Goal: Complete application form: Complete application form

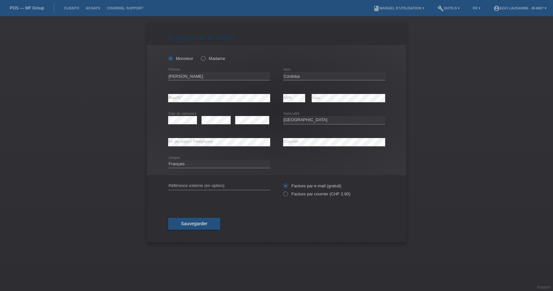
select select "CH"
click at [209, 223] on button "Sauvegarder" at bounding box center [194, 223] width 52 height 12
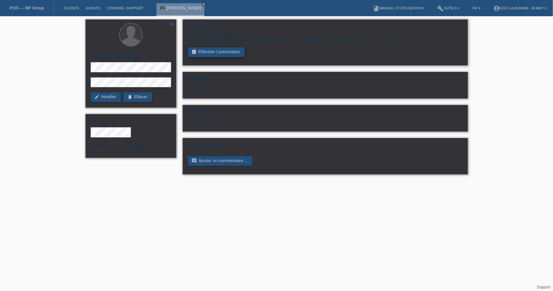
click at [220, 52] on link "assignment_turned_in Effectuer l’autorisation" at bounding box center [216, 52] width 57 height 10
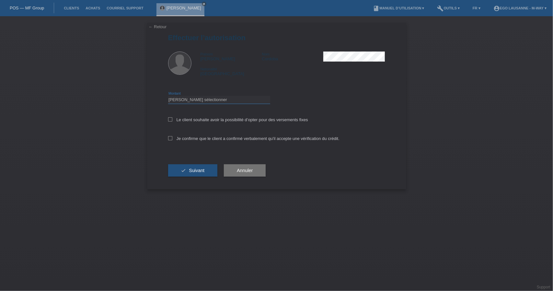
click at [180, 102] on select "Veuillez sélectionner CHF 1.00 - CHF 499.00 CHF 500.00 - CHF 1'999.00 CHF 2'000…" at bounding box center [219, 100] width 102 height 8
select select "2"
click at [168, 96] on select "Veuillez sélectionner CHF 1.00 - CHF 499.00 CHF 500.00 - CHF 1'999.00 CHF 2'000…" at bounding box center [219, 100] width 102 height 8
click at [174, 119] on label "Le client souhaite avoir la possibilité d’opter pour des versements fixes" at bounding box center [238, 119] width 140 height 5
click at [172, 119] on input "Le client souhaite avoir la possibilité d’opter pour des versements fixes" at bounding box center [170, 119] width 4 height 4
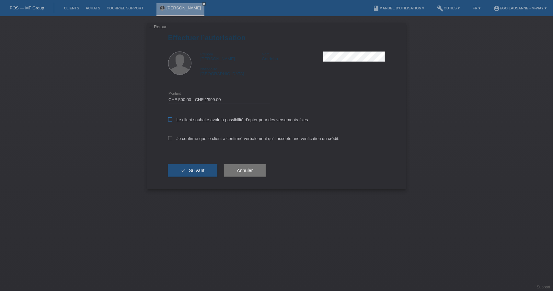
checkbox input "true"
click at [172, 139] on label "Je confirme que le client a confirmé verbalement qu'il accepte une vérification…" at bounding box center [253, 138] width 171 height 5
click at [172, 139] on input "Je confirme que le client a confirmé verbalement qu'il accepte une vérification…" at bounding box center [170, 138] width 4 height 4
checkbox input "true"
click at [177, 170] on button "check Suivant" at bounding box center [193, 170] width 50 height 12
